Goal: Navigation & Orientation: Find specific page/section

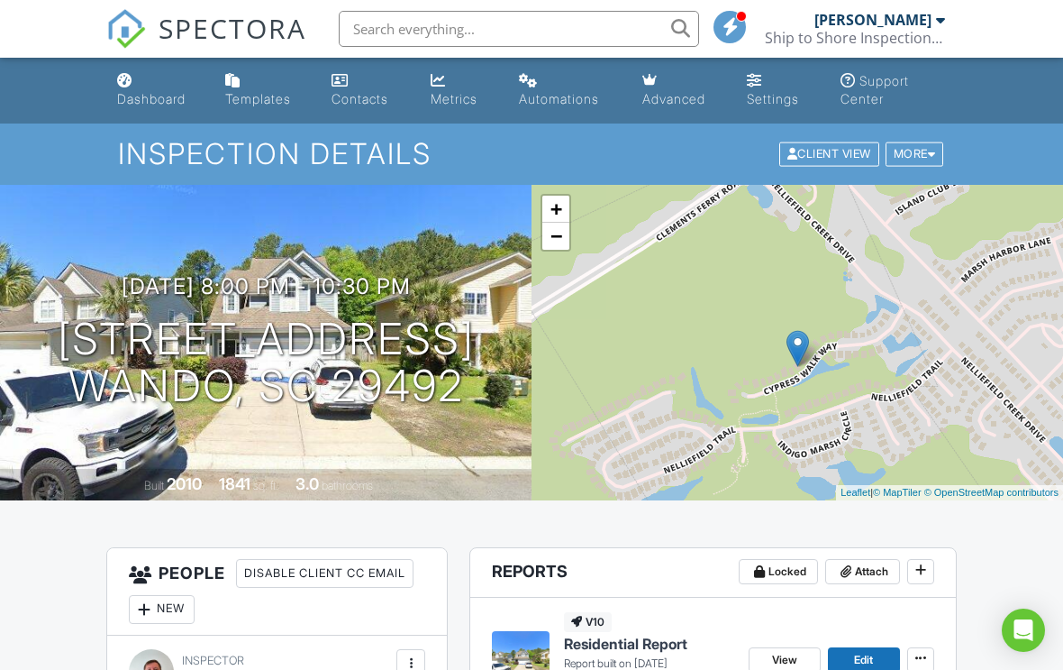
click at [960, 330] on div "+ − Leaflet | © MapTiler © OpenStreetMap contributors" at bounding box center [798, 342] width 532 height 315
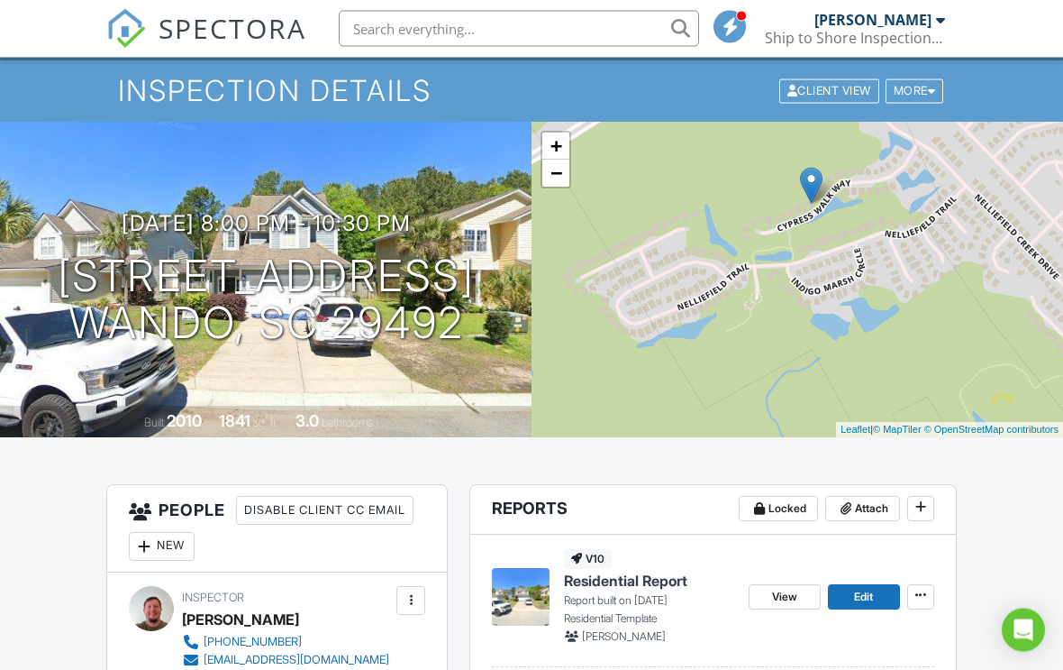
scroll to position [63, 0]
click at [914, 95] on div "More" at bounding box center [915, 91] width 59 height 24
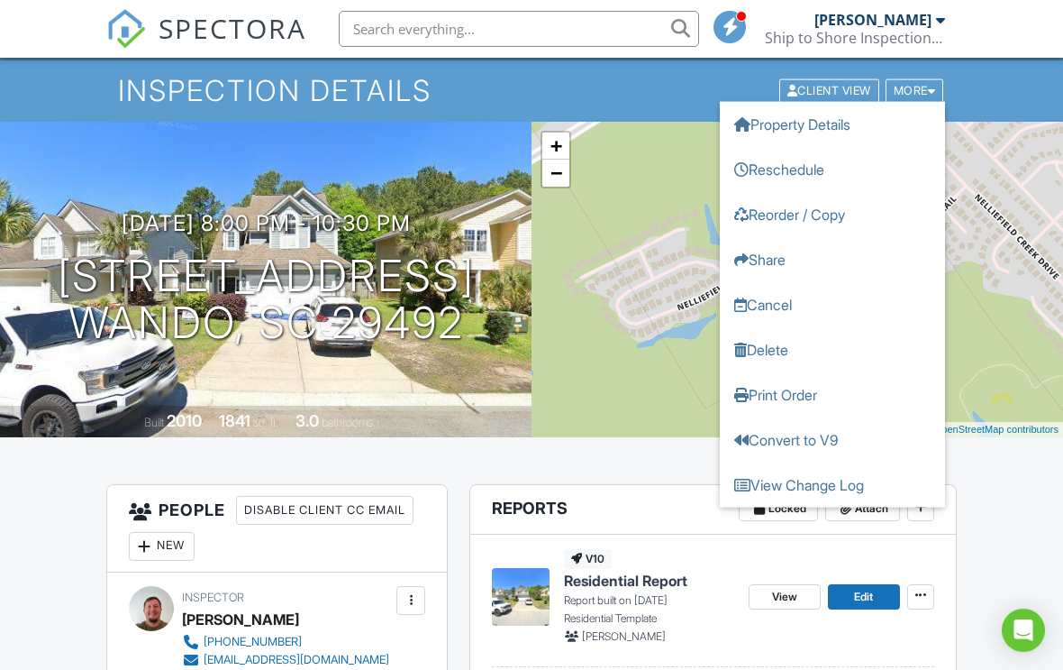
click at [1019, 220] on div "+ − Leaflet | © MapTiler © OpenStreetMap contributors" at bounding box center [798, 279] width 532 height 315
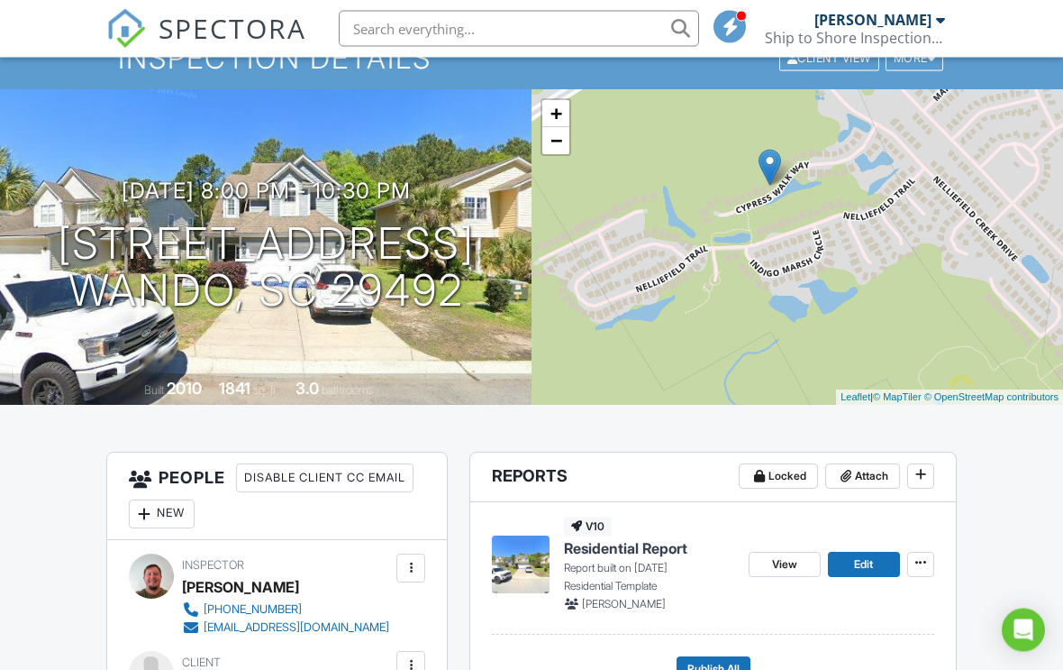
scroll to position [0, 0]
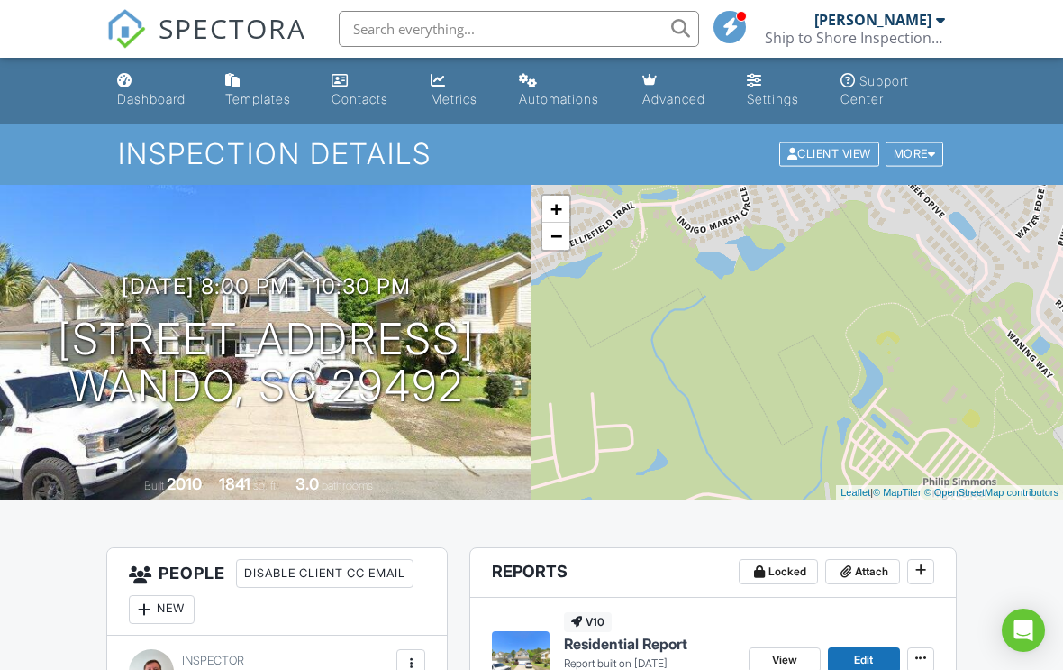
click at [691, 90] on link "Advanced" at bounding box center [680, 90] width 91 height 51
click at [449, 88] on link "Metrics" at bounding box center [461, 90] width 74 height 51
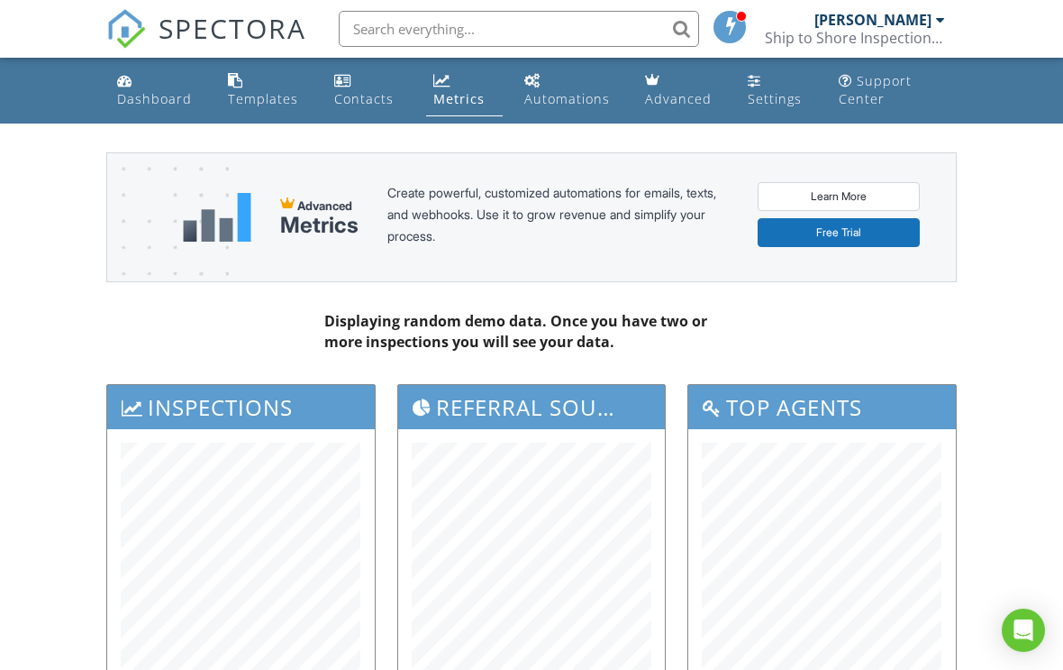
click at [138, 93] on div "Dashboard" at bounding box center [154, 98] width 75 height 17
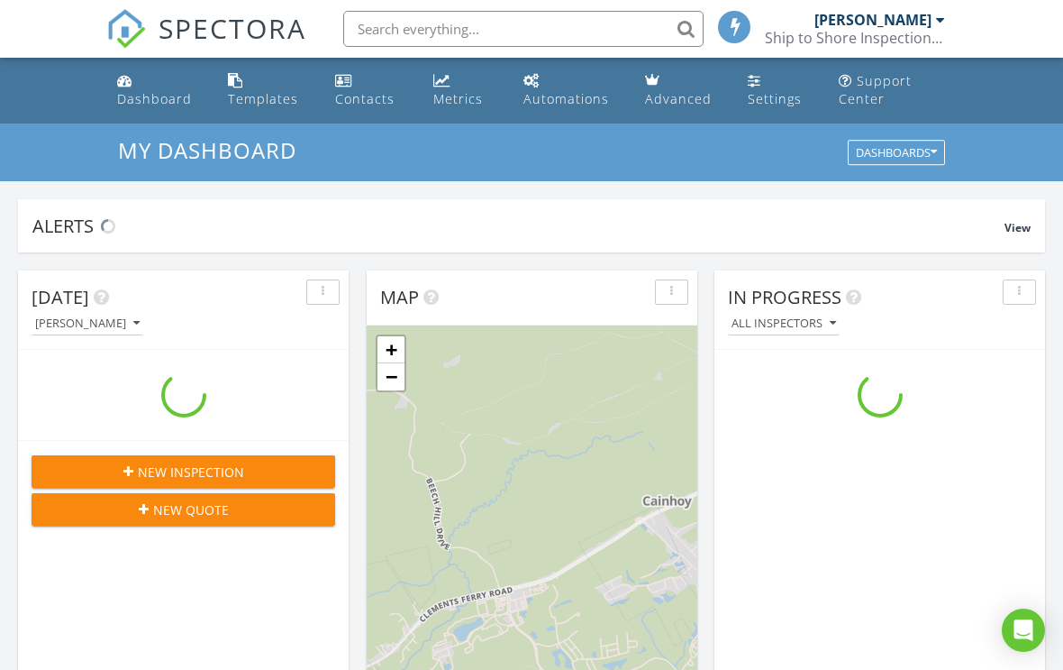
scroll to position [1641, 1064]
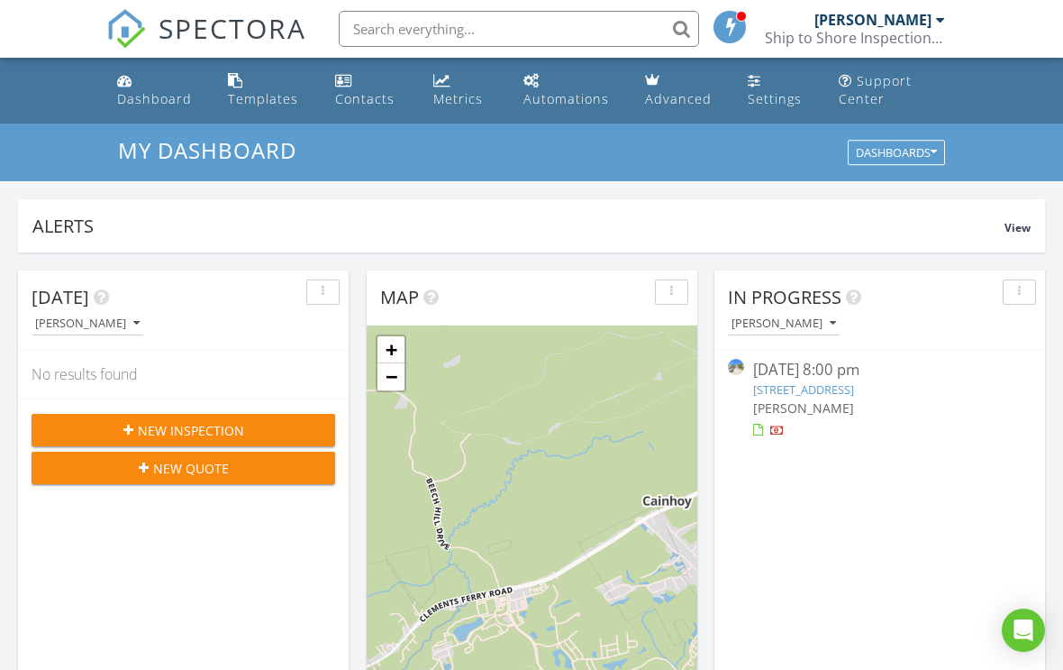
click at [251, 105] on div "Templates" at bounding box center [263, 98] width 70 height 17
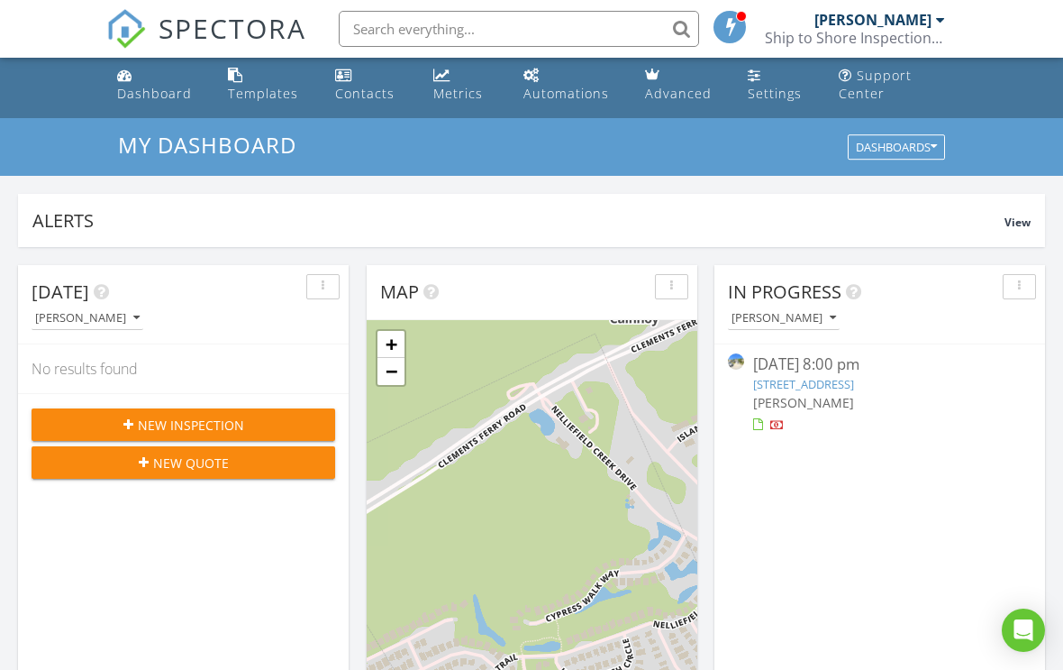
scroll to position [0, 0]
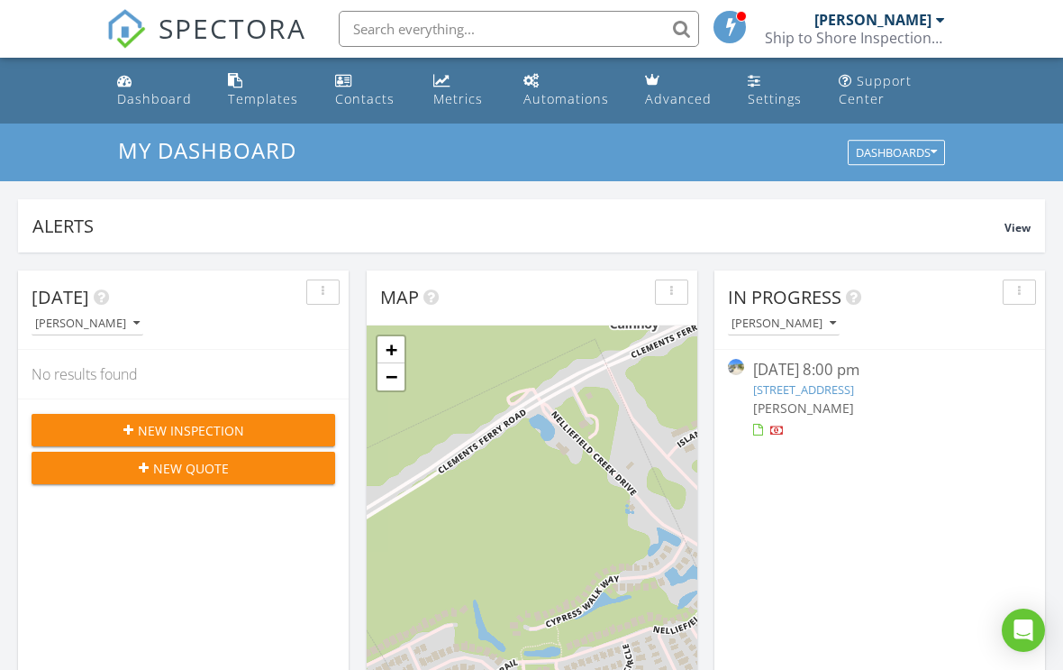
click at [346, 96] on div "Contacts" at bounding box center [364, 98] width 59 height 17
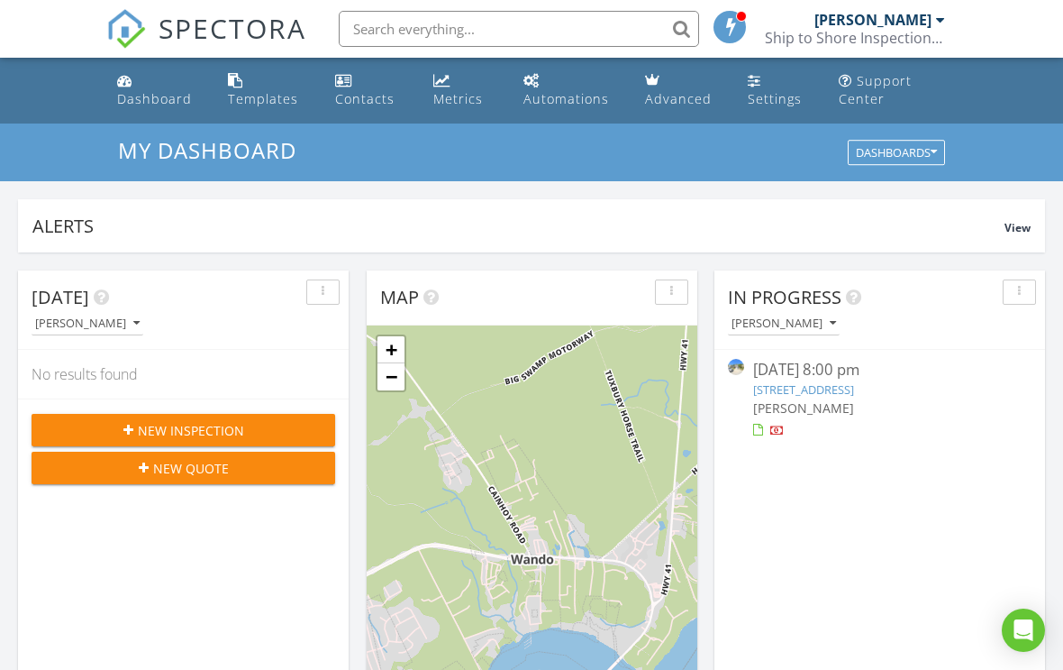
scroll to position [124, 0]
